Goal: Transaction & Acquisition: Purchase product/service

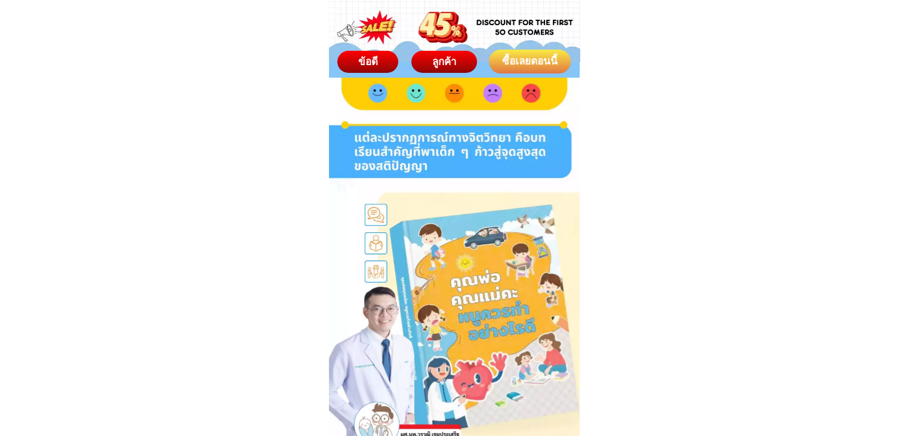
click at [535, 63] on div "ซื้อเลยตอนนี้" at bounding box center [530, 62] width 82 height 16
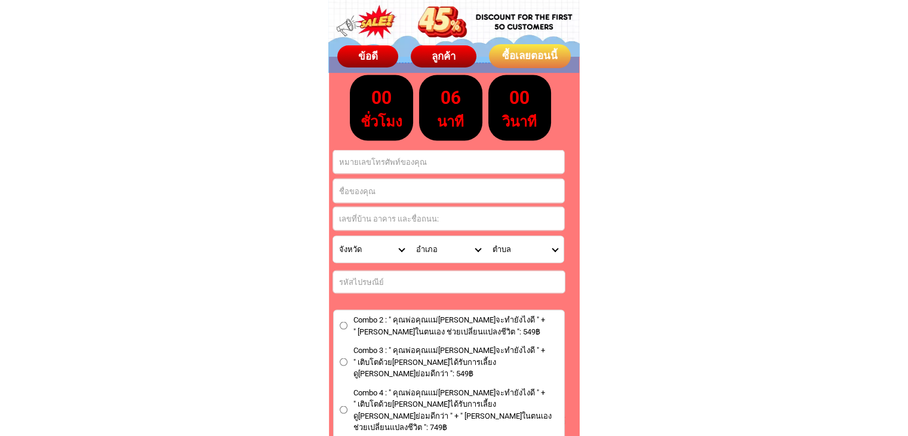
scroll to position [6809, 0]
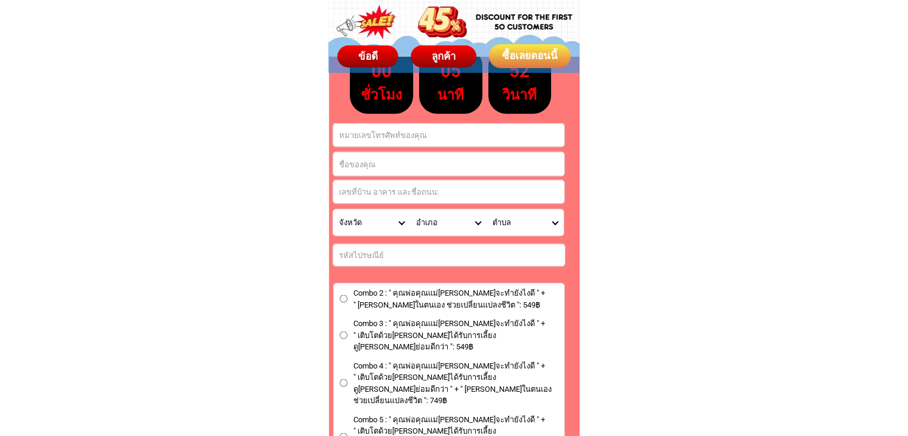
click at [377, 136] on input "Input phone_number" at bounding box center [448, 135] width 231 height 23
paste input "0909624416"
type input "0909624416"
click at [377, 156] on input "Input full_name" at bounding box center [448, 164] width 231 height 24
paste input "[PERSON_NAME]"
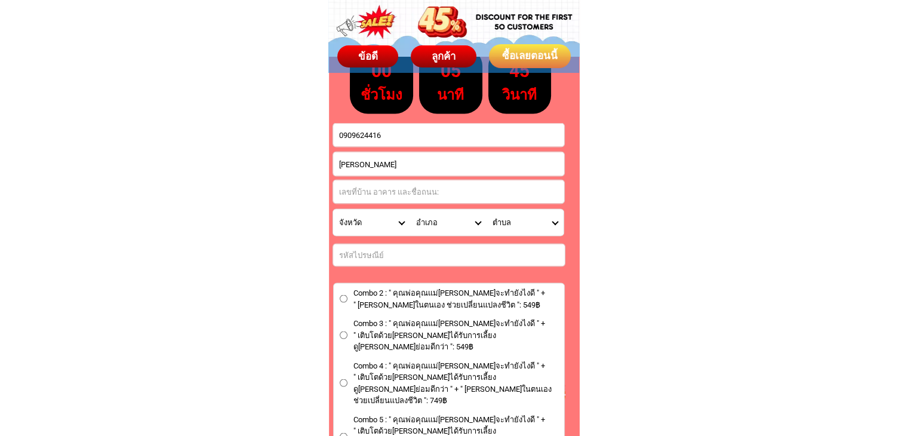
type input "[PERSON_NAME]"
click at [364, 193] on input "Input address" at bounding box center [448, 191] width 231 height 23
paste input "45/132 Villaggio [PERSON_NAME][PERSON_NAME] 2 ซอย[PERSON_NAME]-นครนายก 31 ต.[PE…"
drag, startPoint x: 542, startPoint y: 191, endPoint x: 588, endPoint y: 199, distance: 47.2
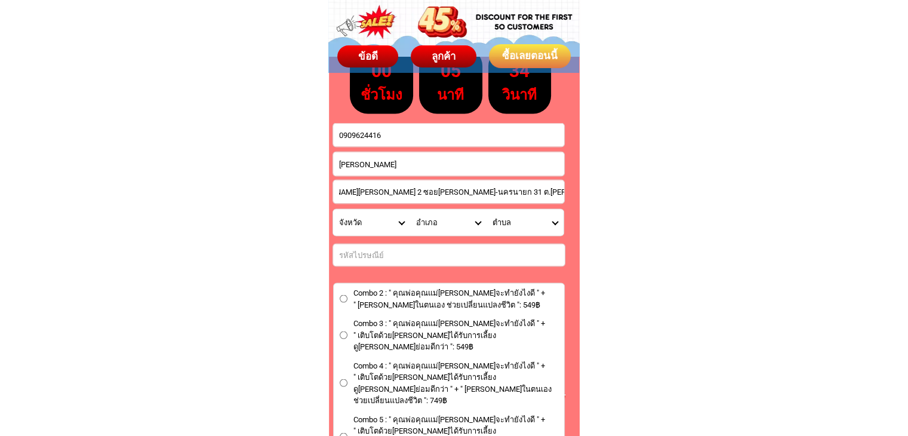
type input "45/132 Villaggio [PERSON_NAME][PERSON_NAME] 2 ซอย[PERSON_NAME]-นครนายก 31 ต.[PE…"
click at [387, 251] on input "Input number_input_1" at bounding box center [449, 255] width 232 height 22
paste input "12120"
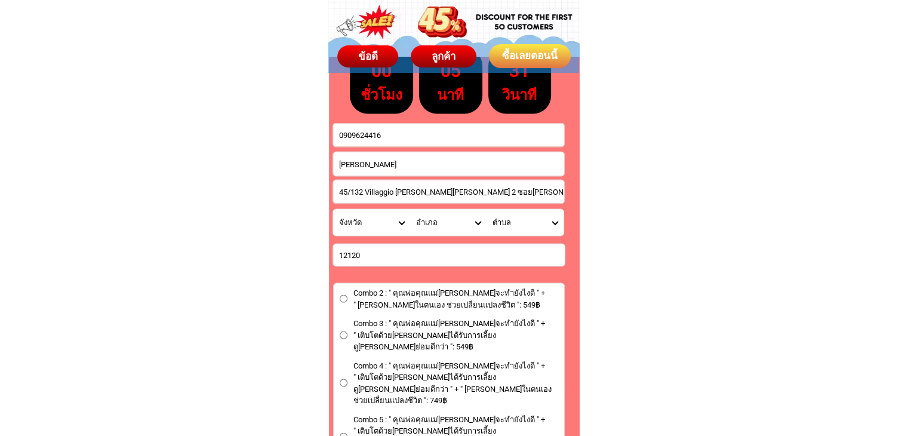
type input "12120"
click at [401, 218] on select "จังหวัด กระบี่/ Krabi กรุงเทพมหานคร/ [GEOGRAPHIC_DATA] กาญจนบุรี/ [GEOGRAPHIC_D…" at bounding box center [371, 222] width 77 height 26
select select "66_R1908797"
click at [333, 209] on select "จังหวัด กระบี่/ Krabi กรุงเทพมหานคร/ [GEOGRAPHIC_DATA] กาญจนบุรี/ [GEOGRAPHIC_D…" at bounding box center [371, 222] width 77 height 26
click at [482, 224] on select "อำเภอ คลองหลวง/ [GEOGRAPHIC_DATA]/ Thanyaburi เมืองปทุมธานี/ [GEOGRAPHIC_DATA]แ…" at bounding box center [448, 222] width 77 height 26
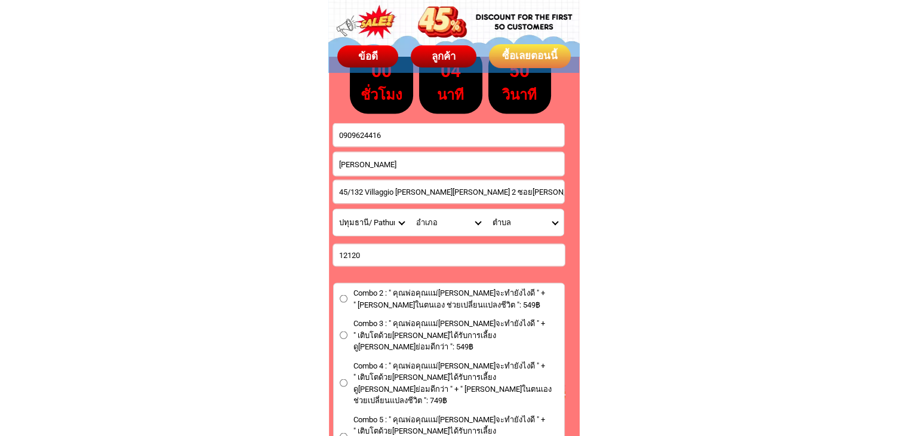
select select "66_R2913006"
click at [410, 209] on select "อำเภอ คลองหลวง/ [GEOGRAPHIC_DATA]/ Thanyaburi เมืองปทุมธานี/ [GEOGRAPHIC_DATA]แ…" at bounding box center [448, 222] width 77 height 26
click at [544, 221] on select "ตำบล [PERSON_NAME]เจ็ด/ Khlong Chet [PERSON_NAME]สอง/ [GEOGRAPHIC_DATA][PERSON_…" at bounding box center [524, 222] width 77 height 26
click at [545, 221] on select "ตำบล [PERSON_NAME]เจ็ด/ Khlong Chet [PERSON_NAME]สอง/ [GEOGRAPHIC_DATA][PERSON_…" at bounding box center [524, 222] width 77 height 26
click at [560, 220] on select "ตำบล [PERSON_NAME]เจ็ด/ Khlong Chet [PERSON_NAME]สอง/ [GEOGRAPHIC_DATA][PERSON_…" at bounding box center [524, 222] width 77 height 26
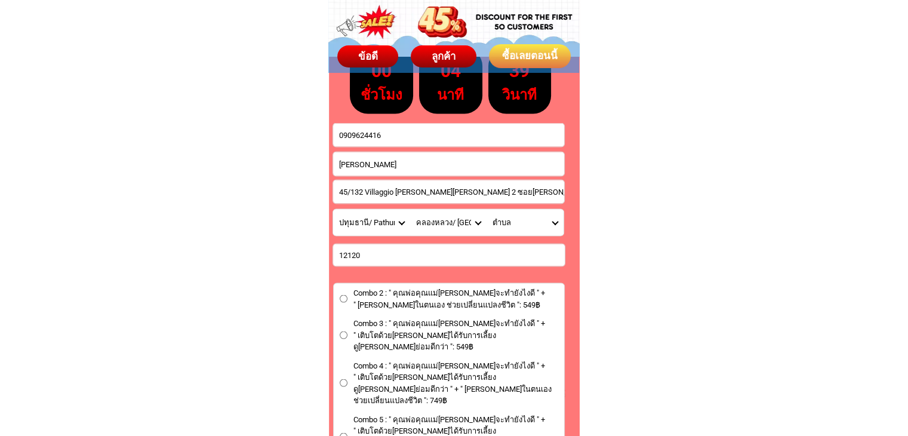
select select "66_R0000293"
click at [486, 209] on select "ตำบล [PERSON_NAME]เจ็ด/ Khlong Chet [PERSON_NAME]สอง/ [GEOGRAPHIC_DATA][PERSON_…" at bounding box center [524, 222] width 77 height 26
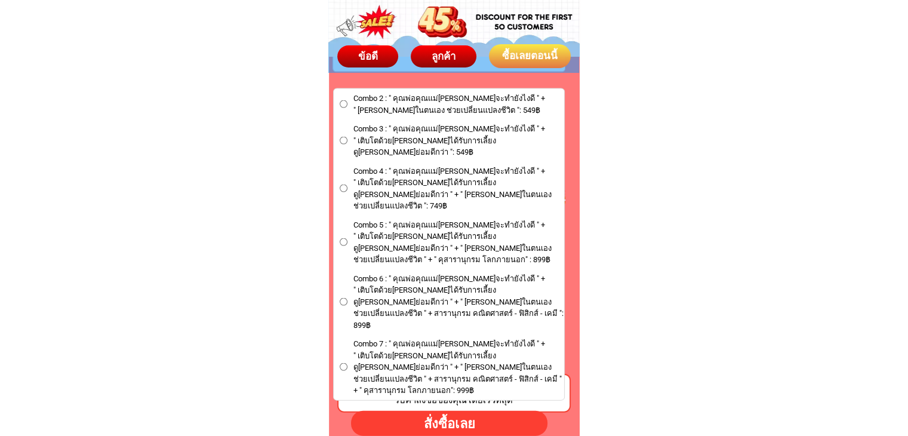
scroll to position [7167, 0]
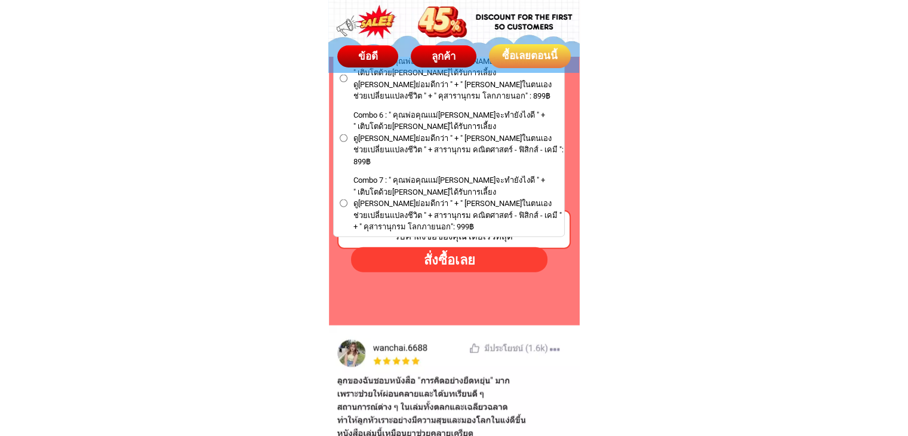
click at [340, 199] on input "Combo 7 : " คุณพ่อคุณแม่[PERSON_NAME]จะทำยังไงดี " + " เติบโตด้วย[PERSON_NAME]ไ…" at bounding box center [344, 203] width 8 height 8
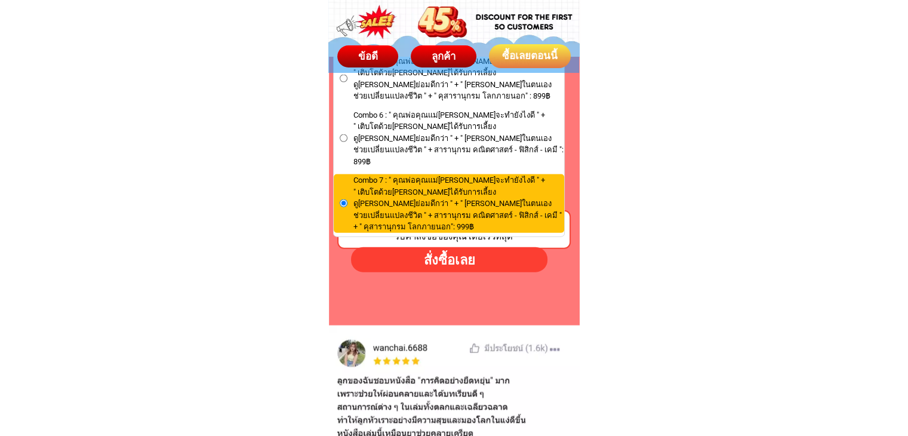
click at [415, 256] on div "สั่งซื้อเลย" at bounding box center [449, 259] width 212 height 21
radio input "true"
